Goal: Task Accomplishment & Management: Use online tool/utility

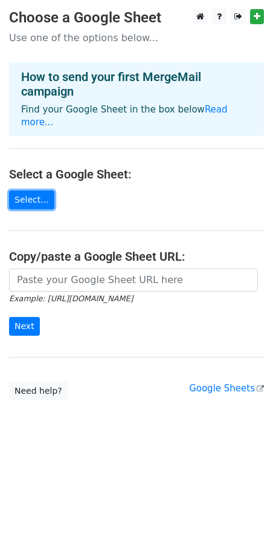
click at [25, 201] on link "Select..." at bounding box center [31, 199] width 45 height 19
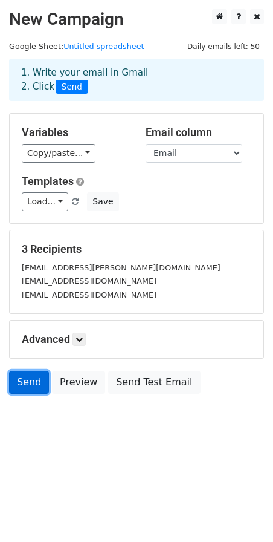
click at [32, 377] on link "Send" at bounding box center [29, 381] width 40 height 23
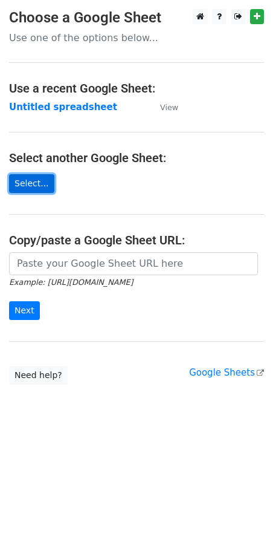
click at [39, 183] on link "Select..." at bounding box center [31, 183] width 45 height 19
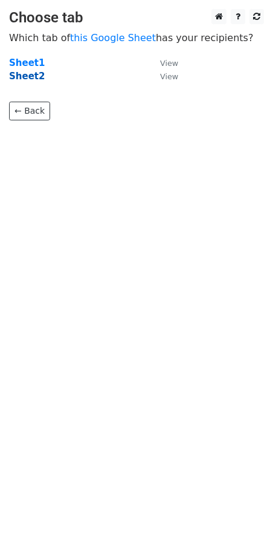
click at [36, 81] on strong "Sheet2" at bounding box center [27, 76] width 36 height 11
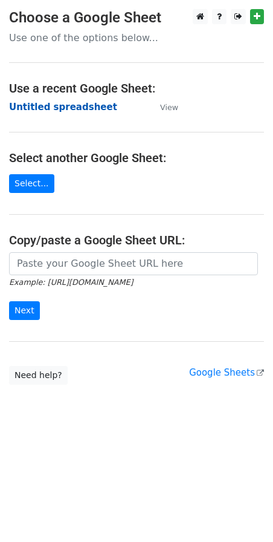
click at [45, 111] on strong "Untitled spreadsheet" at bounding box center [63, 107] width 108 height 11
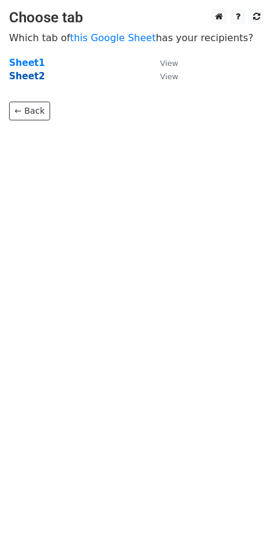
click at [31, 80] on strong "Sheet2" at bounding box center [27, 76] width 36 height 11
